Goal: Navigation & Orientation: Find specific page/section

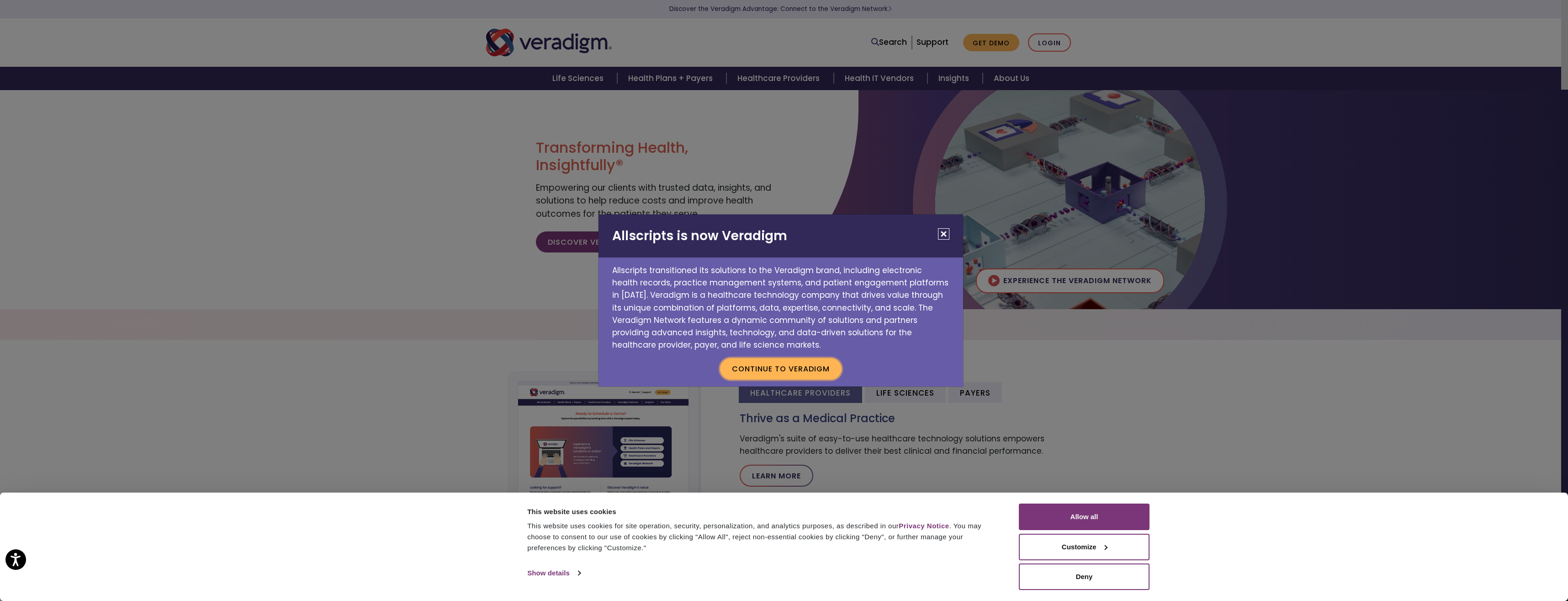
click at [815, 368] on button "Continue to Veradigm" at bounding box center [781, 368] width 121 height 21
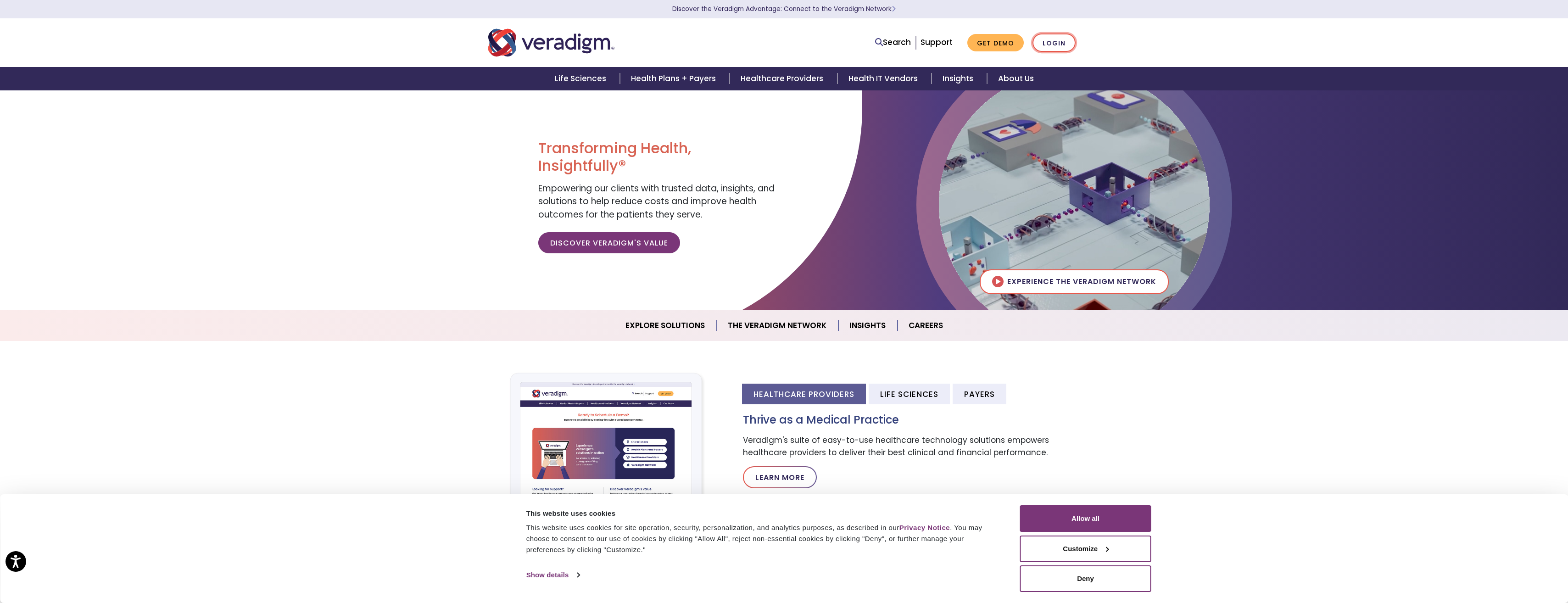
click at [1054, 45] on link "Login" at bounding box center [1054, 43] width 43 height 19
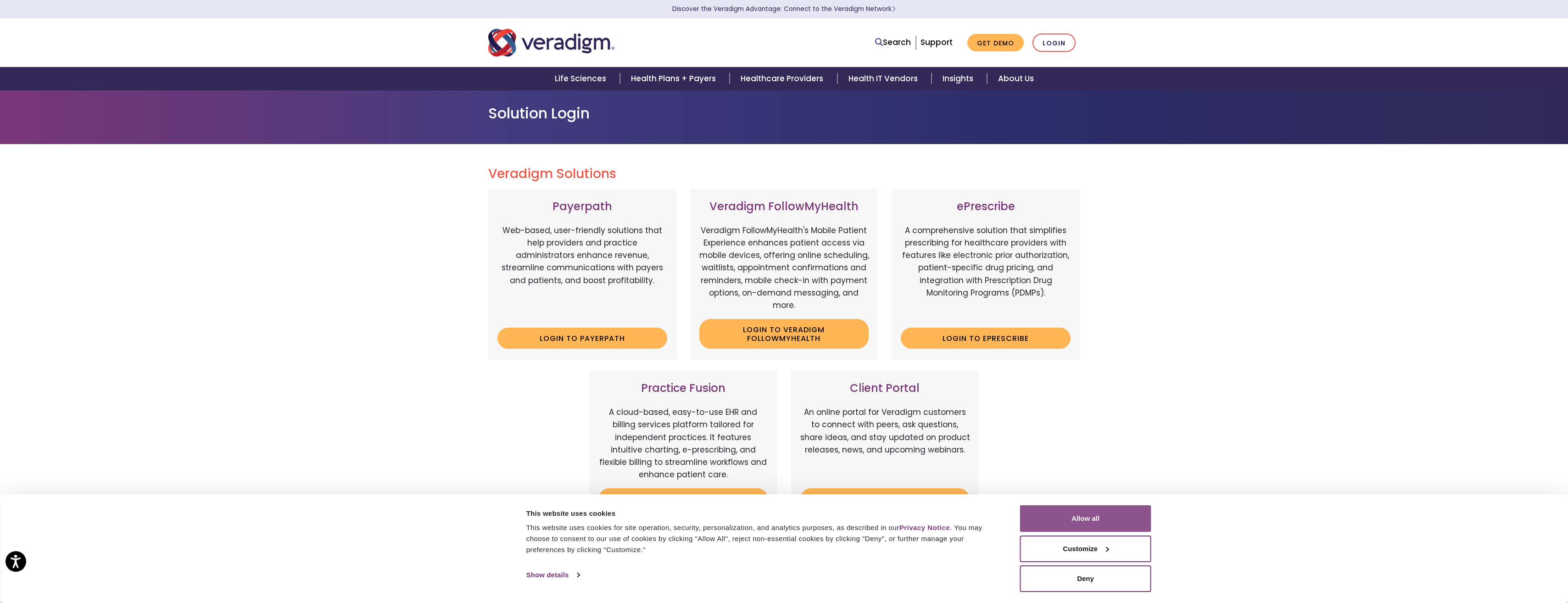
click at [1067, 517] on button "Allow all" at bounding box center [1086, 518] width 131 height 27
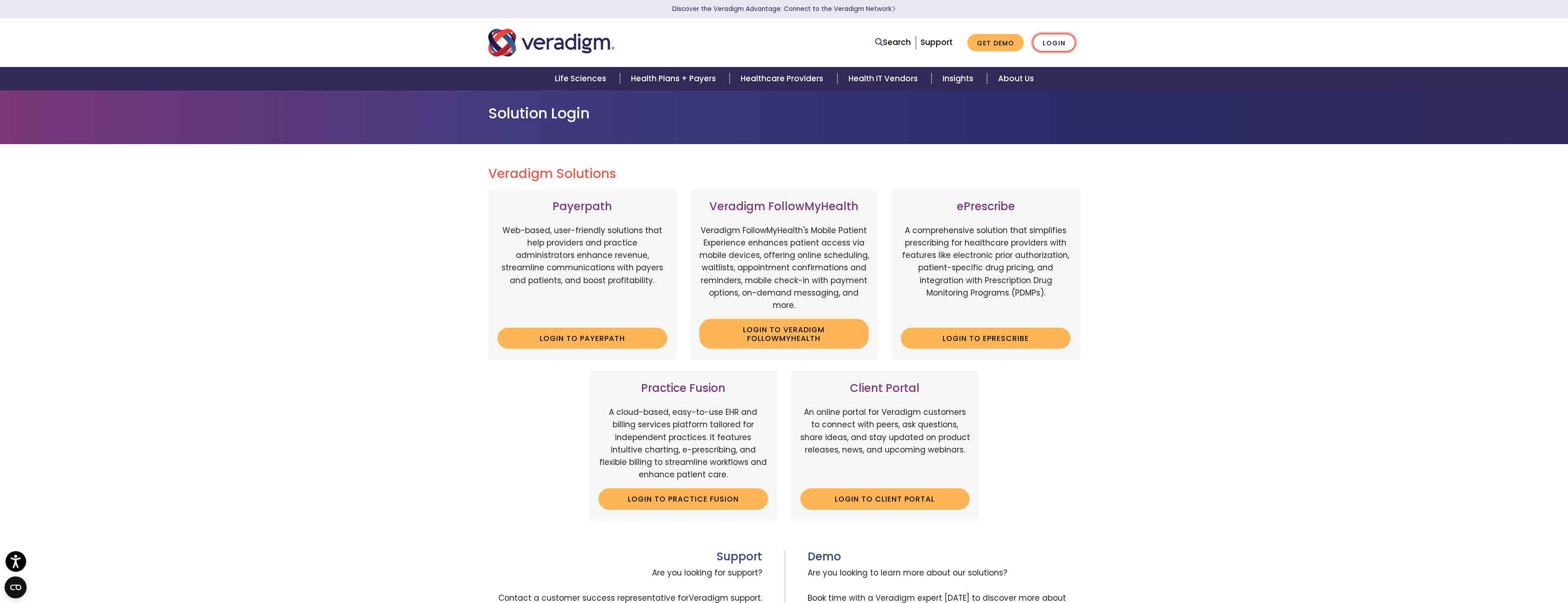
click at [1053, 44] on link "Login" at bounding box center [1054, 43] width 43 height 19
click at [904, 502] on link "Login to Client Portal" at bounding box center [885, 499] width 170 height 21
